Goal: Task Accomplishment & Management: Manage account settings

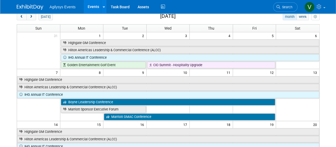
scroll to position [53, 0]
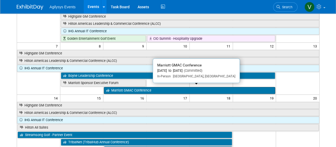
click at [130, 87] on link "Marriott GMAC Conference" at bounding box center [190, 90] width 172 height 7
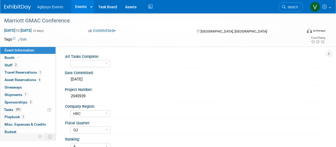
select select "HRC"
select select "Q2"
select select "A"
select select "Yes"
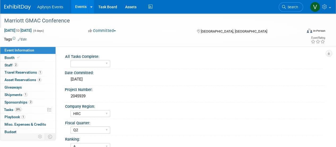
drag, startPoint x: 73, startPoint y: 21, endPoint x: 2, endPoint y: 19, distance: 71.0
click at [2, 19] on div "Marriott GMAC Conference" at bounding box center [151, 20] width 302 height 14
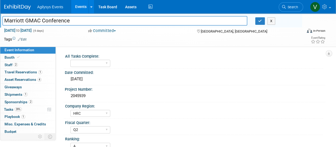
drag, startPoint x: 2, startPoint y: 19, endPoint x: 95, endPoint y: 22, distance: 93.1
click at [95, 22] on input "Marriott GMAC Conference" at bounding box center [124, 20] width 245 height 9
drag, startPoint x: 94, startPoint y: 21, endPoint x: -2, endPoint y: 22, distance: 95.5
click at [0, 22] on html "Agilysys Events Events Add Event Bulk Upload Events Shareable Event Boards Rece…" at bounding box center [168, 73] width 336 height 147
drag, startPoint x: 233, startPoint y: 32, endPoint x: 201, endPoint y: 32, distance: 31.9
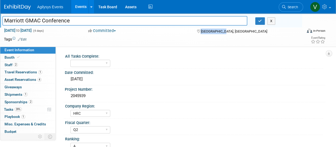
click at [201, 32] on div "[GEOGRAPHIC_DATA], [GEOGRAPHIC_DATA]" at bounding box center [233, 31] width 74 height 6
copy span "[GEOGRAPHIC_DATA], [GEOGRAPHIC_DATA]"
click at [18, 131] on link "Budget" at bounding box center [27, 131] width 55 height 7
